Goal: Information Seeking & Learning: Find specific fact

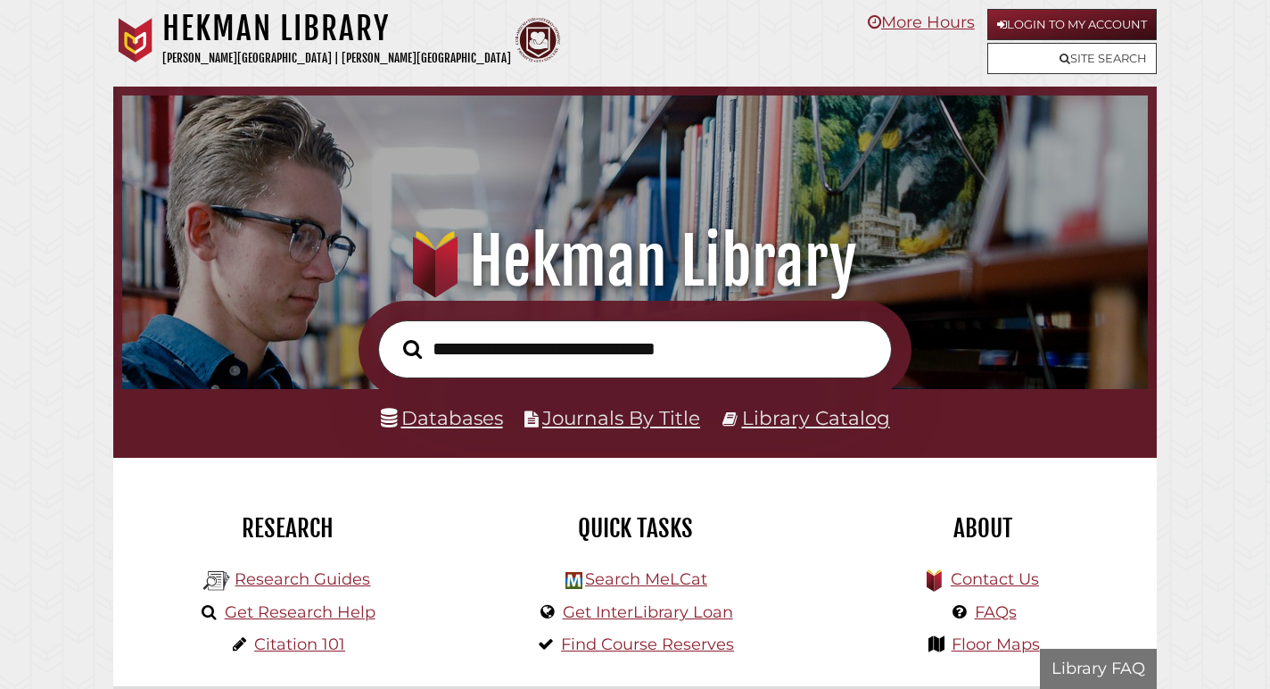
scroll to position [339, 1017]
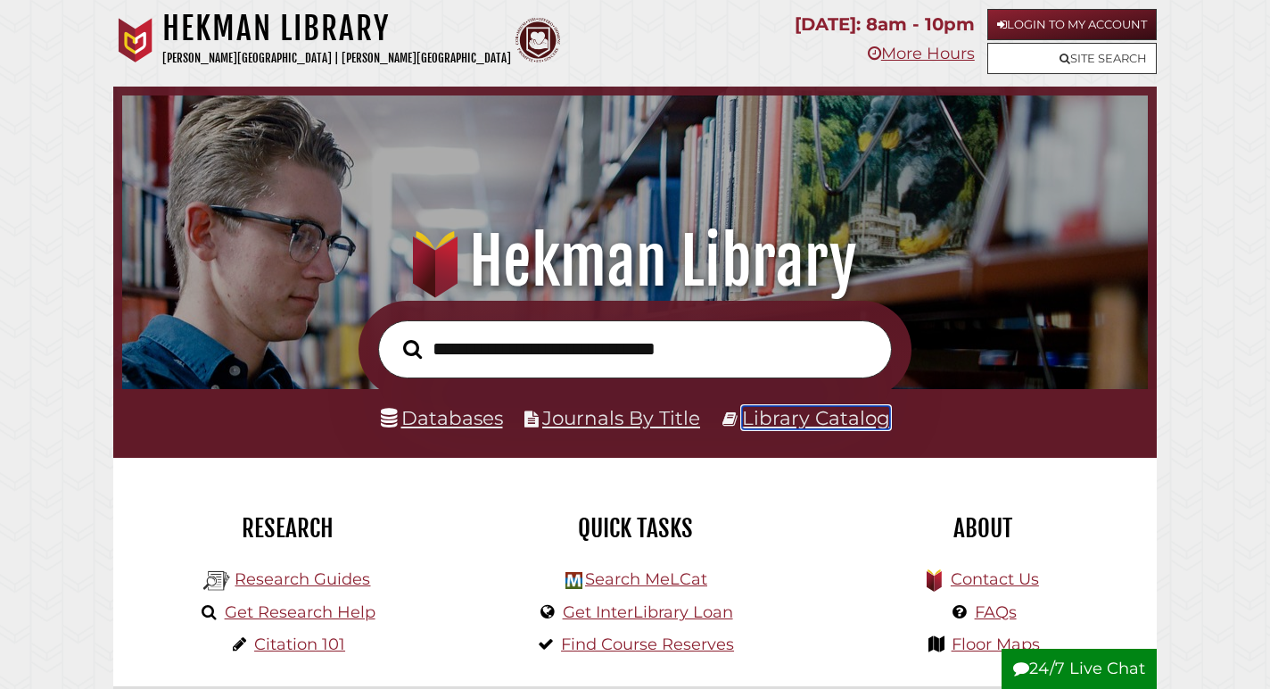
click at [783, 418] on link "Library Catalog" at bounding box center [816, 417] width 148 height 23
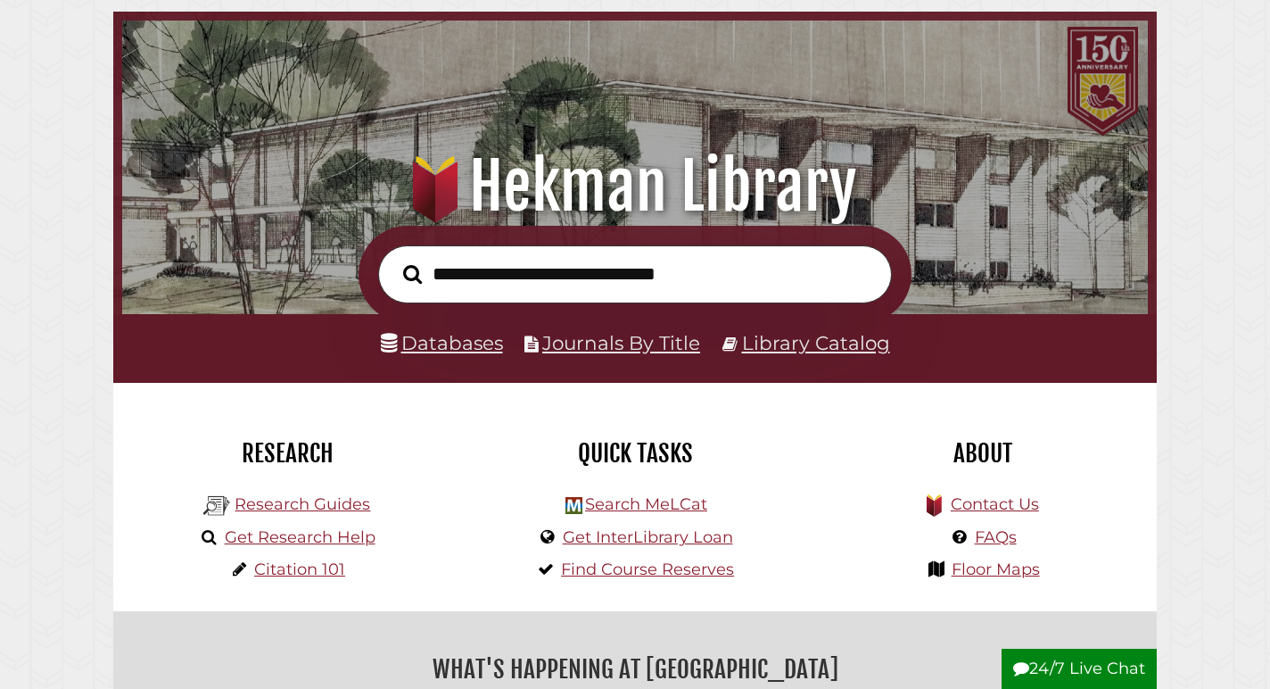
scroll to position [80, 0]
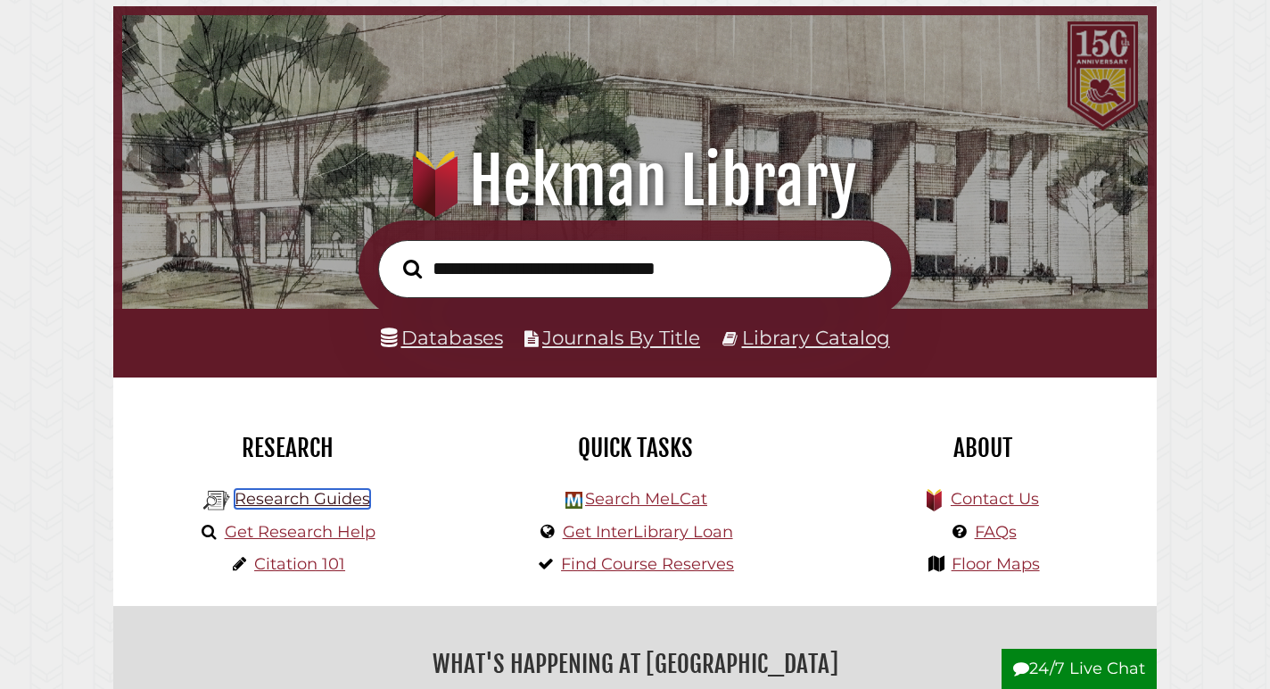
click at [302, 504] on link "Research Guides" at bounding box center [303, 499] width 136 height 20
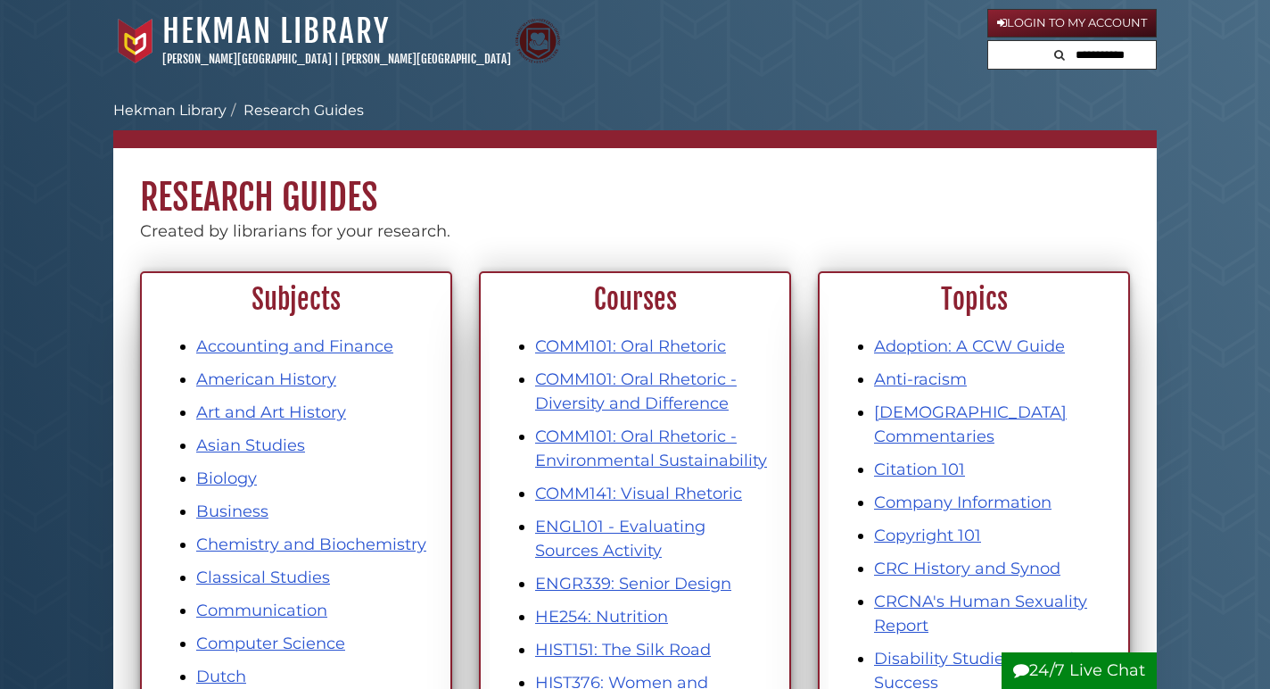
click at [1018, 49] on form at bounding box center [1073, 55] width 170 height 30
click at [1022, 50] on input "text" at bounding box center [1073, 55] width 168 height 29
type input "**********"
click at [989, 41] on button "Search" at bounding box center [999, 53] width 21 height 24
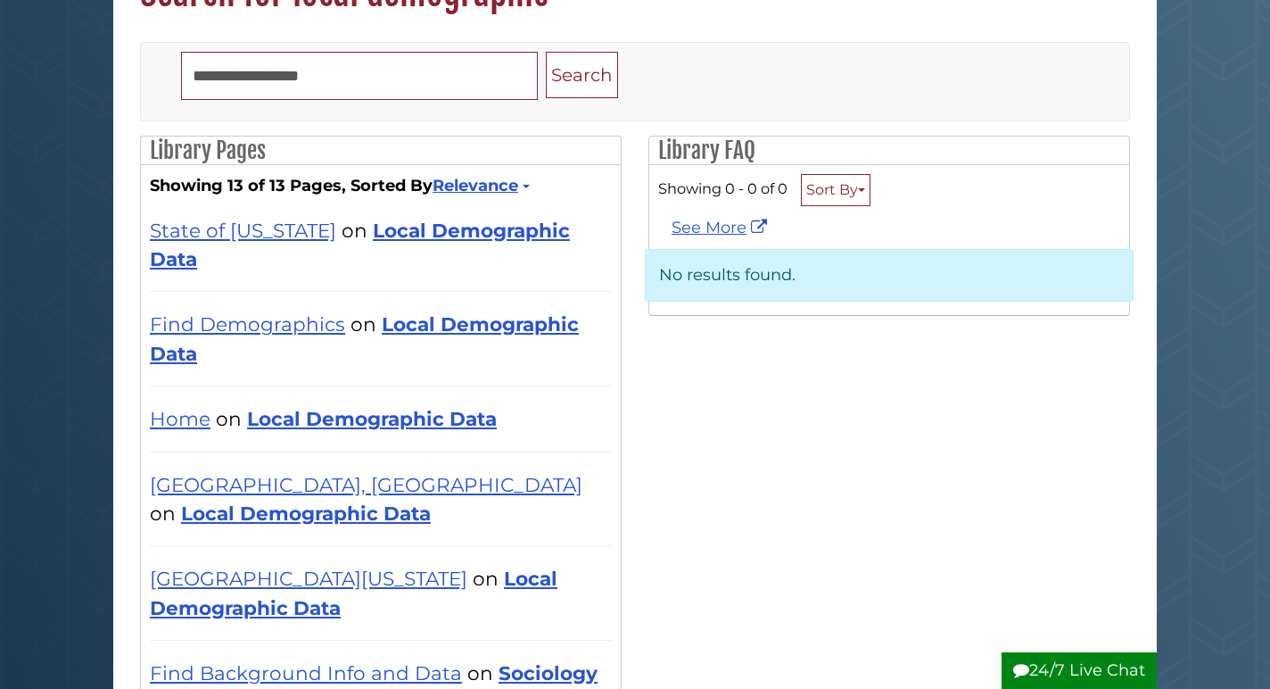
scroll to position [236, 0]
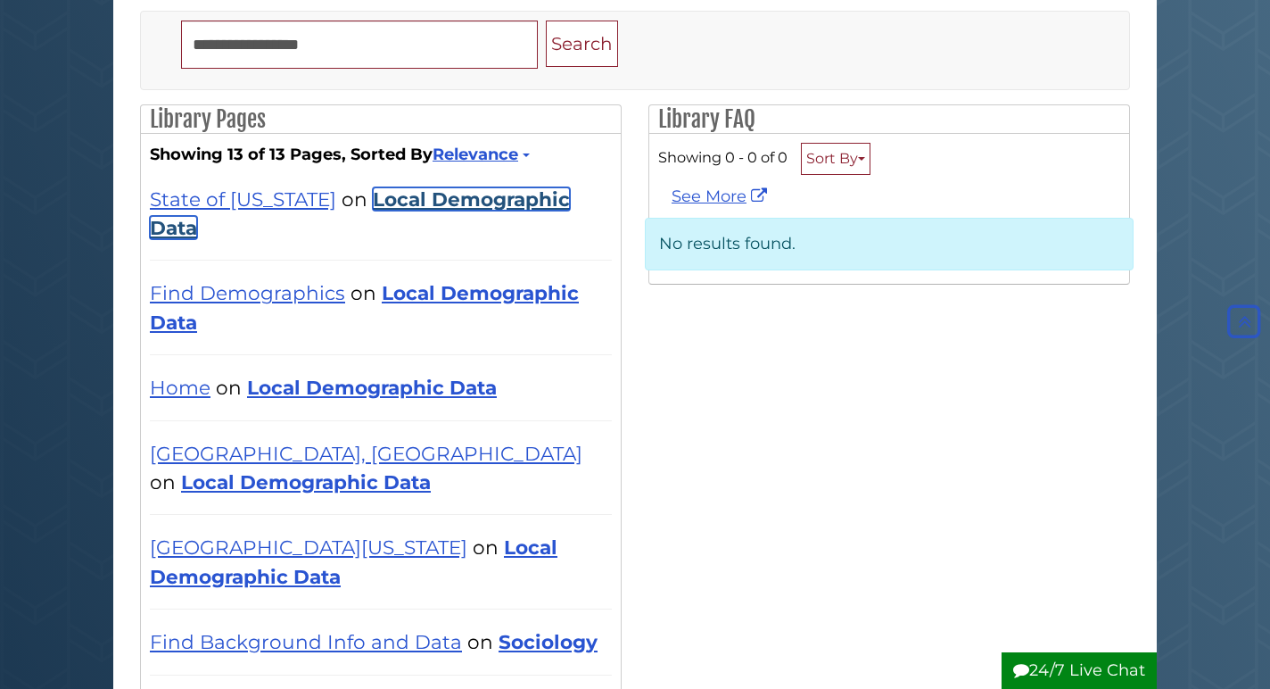
click at [533, 190] on link "Local Demographic Data" at bounding box center [360, 213] width 420 height 52
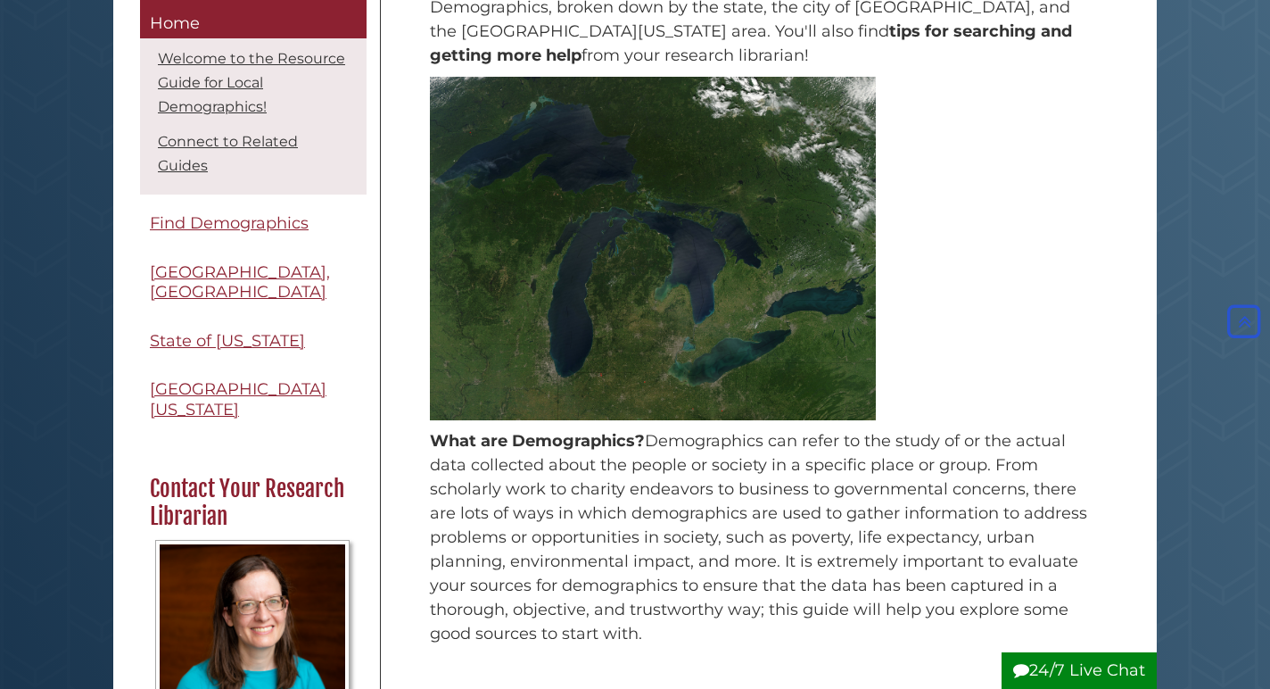
scroll to position [336, 0]
